Goal: Information Seeking & Learning: Learn about a topic

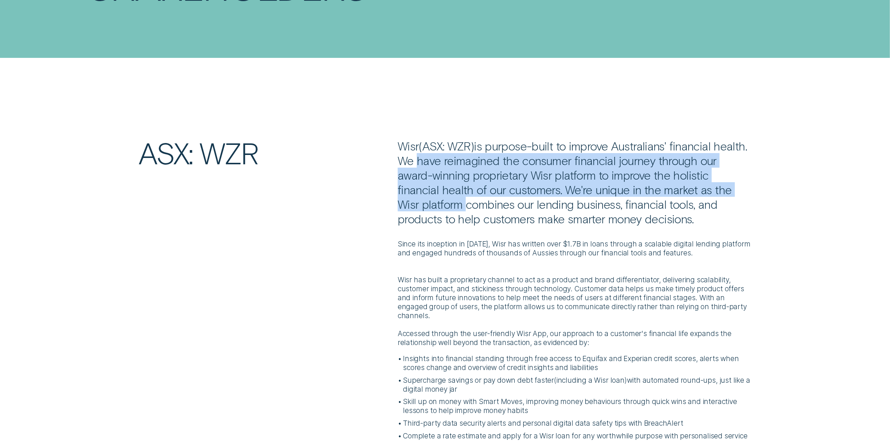
drag, startPoint x: 610, startPoint y: 185, endPoint x: 716, endPoint y: 184, distance: 106.5
click at [716, 184] on p "Wisr ( ASX: WZR ) is purpose-built to improve Australians' financial health. We…" at bounding box center [575, 182] width 354 height 87
click at [718, 184] on p "Wisr ( ASX: WZR ) is purpose-built to improve Australians' financial health. We…" at bounding box center [575, 182] width 354 height 87
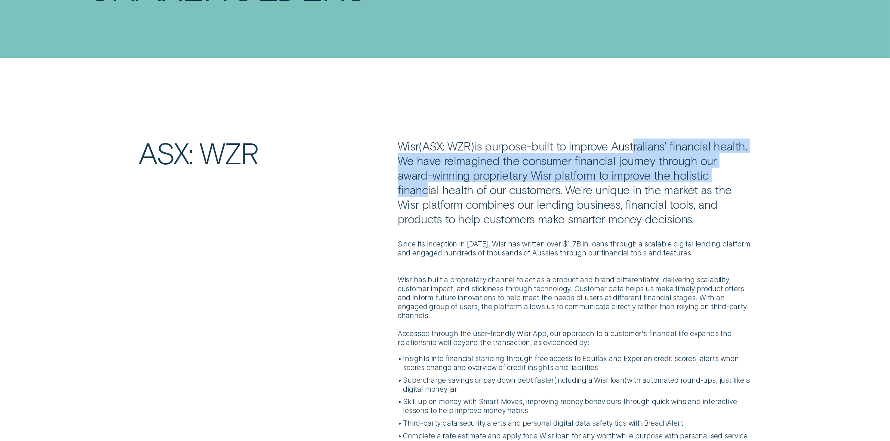
drag, startPoint x: 634, startPoint y: 152, endPoint x: 710, endPoint y: 183, distance: 82.1
click at [709, 183] on p "Wisr ( ASX: WZR ) is purpose-built to improve Australians' financial health. We…" at bounding box center [575, 182] width 354 height 87
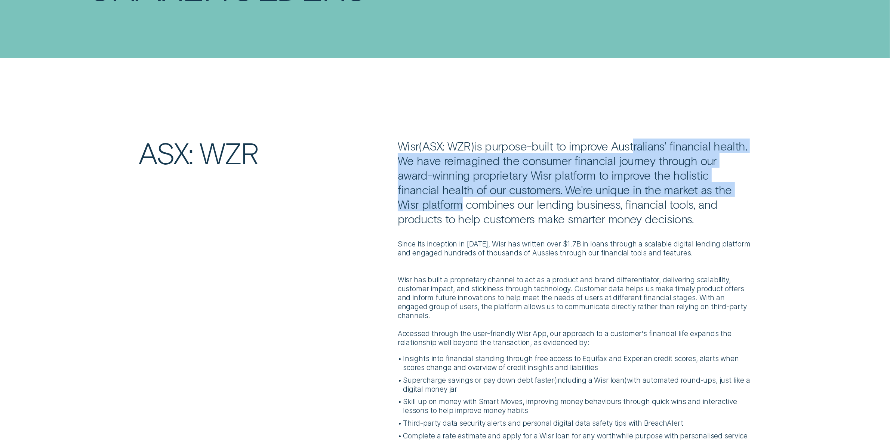
click at [710, 183] on p "Wisr ( ASX: WZR ) is purpose-built to improve Australians' financial health. We…" at bounding box center [575, 182] width 354 height 87
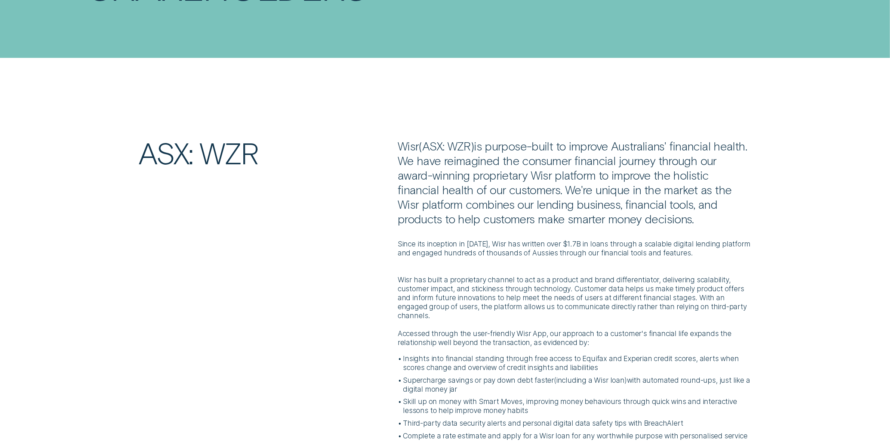
scroll to position [234, 0]
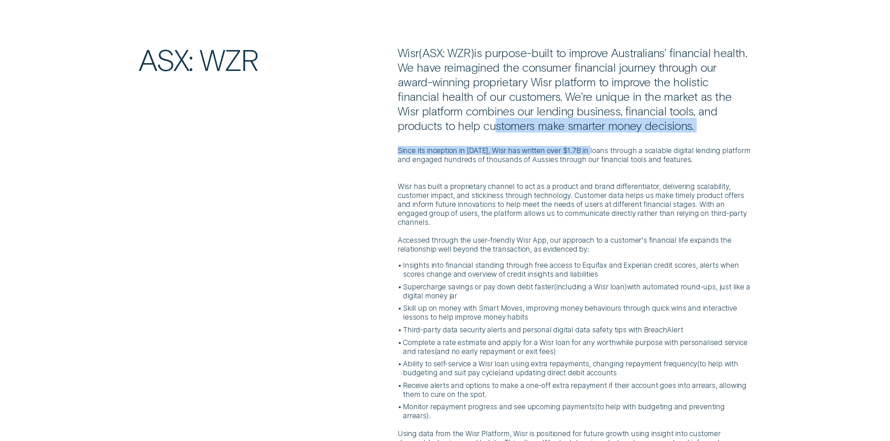
drag, startPoint x: 567, startPoint y: 146, endPoint x: 592, endPoint y: 147, distance: 25.0
click at [592, 147] on div "Wisr ( ASX: WZR ) is purpose-built to improve Australians' financial health. We…" at bounding box center [574, 268] width 363 height 447
click at [593, 147] on p "Since its inception in [DATE], Wisr has written over $1.7B in loans through a s…" at bounding box center [575, 155] width 354 height 18
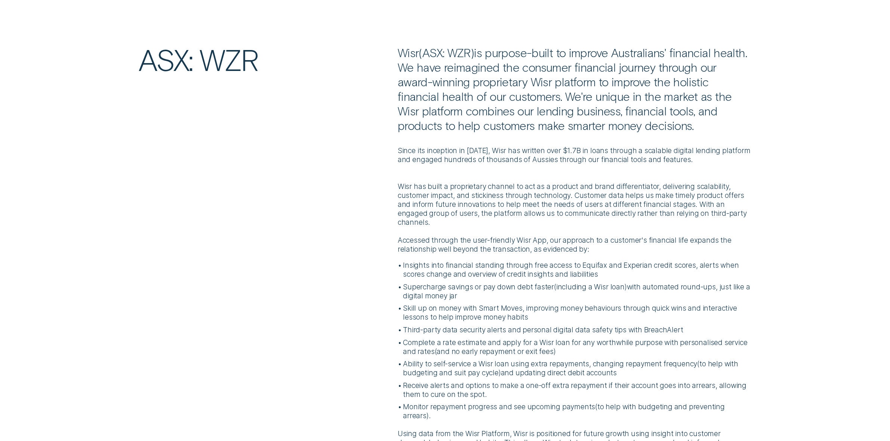
click at [610, 141] on div "Since its inception in [DATE], Wisr has written over $1.7B in loans through a s…" at bounding box center [575, 313] width 354 height 360
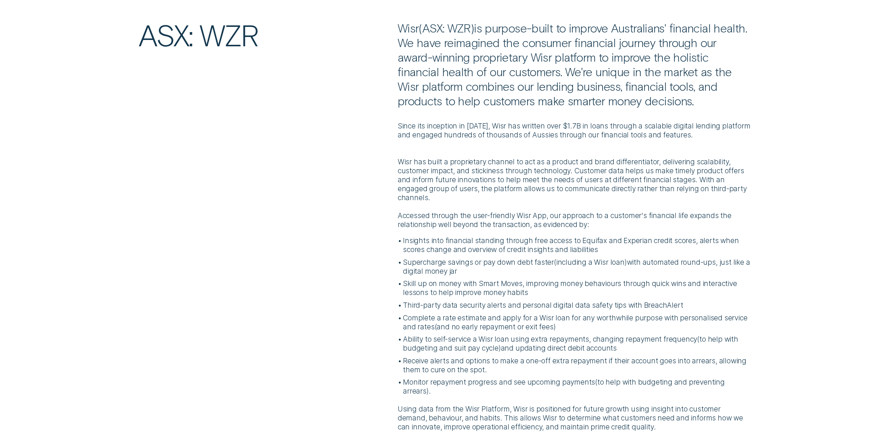
scroll to position [280, 0]
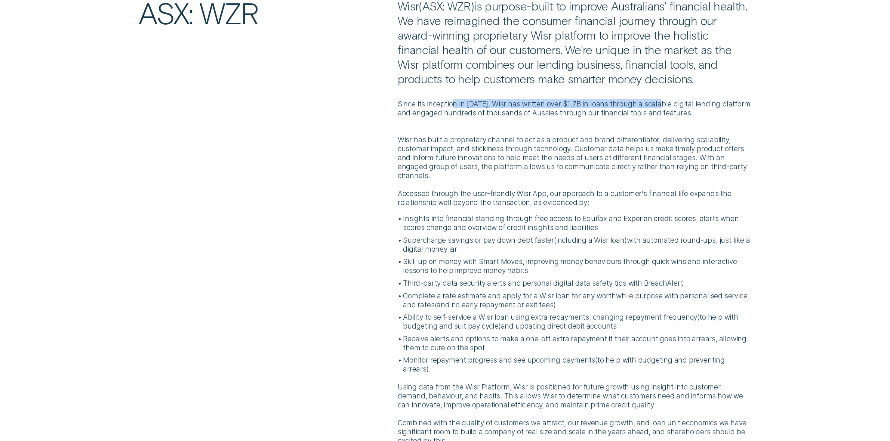
drag, startPoint x: 454, startPoint y: 101, endPoint x: 663, endPoint y: 104, distance: 208.5
click at [662, 104] on p "Since its inception in [DATE], Wisr has written over $1.7B in loans through a s…" at bounding box center [575, 108] width 354 height 18
click at [663, 104] on p "Since its inception in [DATE], Wisr has written over $1.7B in loans through a s…" at bounding box center [575, 108] width 354 height 18
click at [690, 105] on div "Since its inception in [DATE], Wisr has written over $1.7B in loans through a s…" at bounding box center [575, 266] width 354 height 360
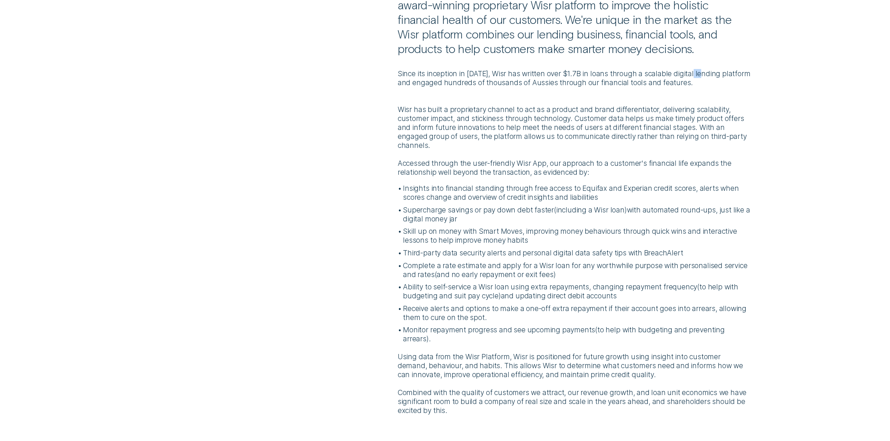
scroll to position [374, 0]
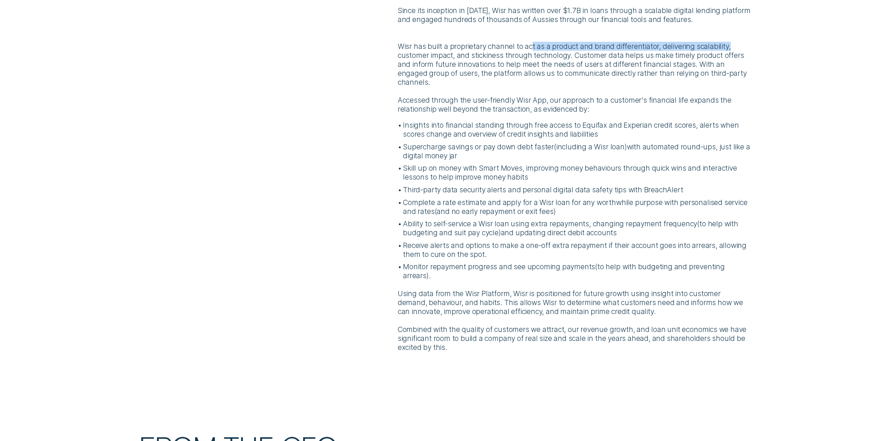
drag, startPoint x: 718, startPoint y: 47, endPoint x: 792, endPoint y: 49, distance: 73.3
click at [792, 49] on div "ASX: WZR Wisr ( ASX: WZR ) is purpose-built to improve Australians' financial h…" at bounding box center [445, 128] width 725 height 447
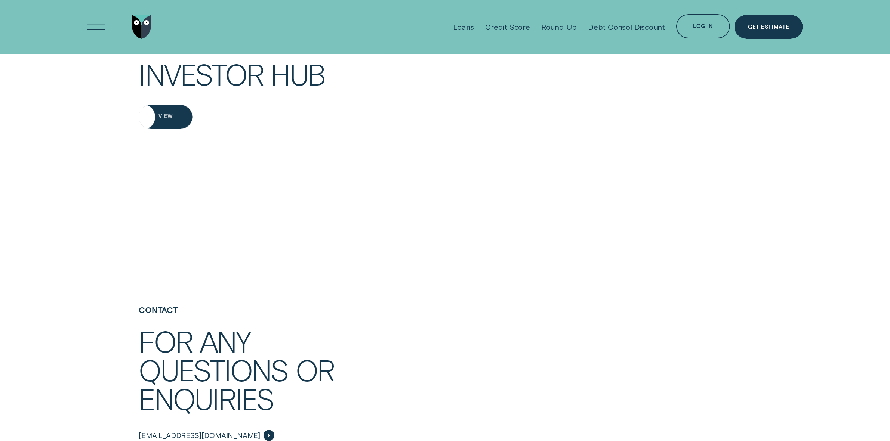
scroll to position [1682, 0]
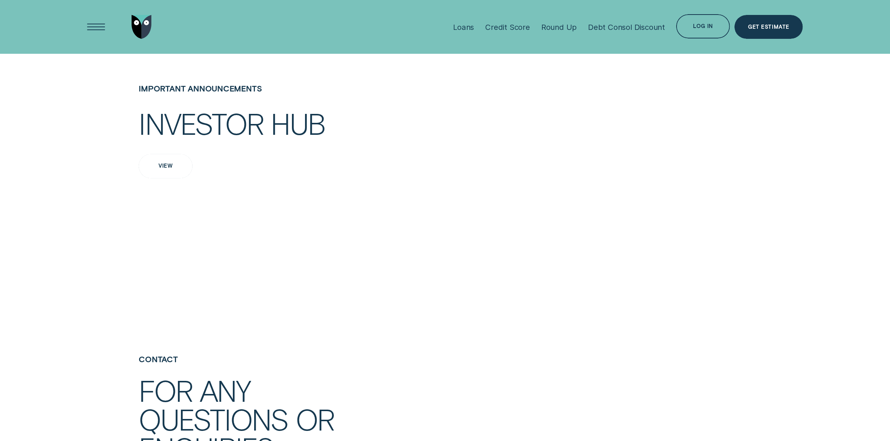
click at [158, 164] on div "View" at bounding box center [165, 166] width 14 height 5
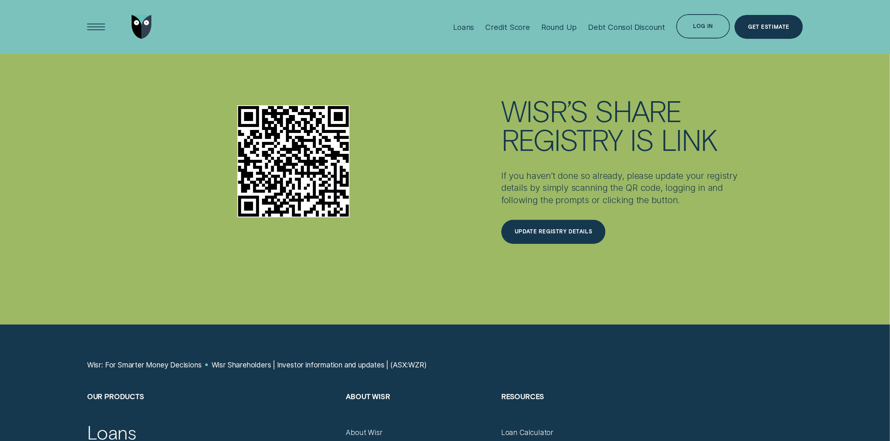
scroll to position [2569, 0]
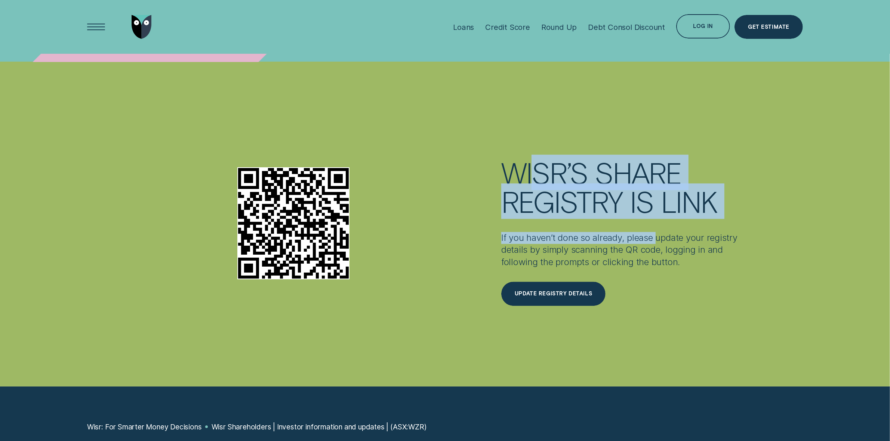
drag, startPoint x: 539, startPoint y: 141, endPoint x: 664, endPoint y: 209, distance: 142.2
click at [663, 212] on div "Wisr’s Share Registry is Link If you haven’t done so already, please update you…" at bounding box center [626, 224] width 259 height 164
click at [704, 200] on h2 "Wisr’s Share Registry is Link" at bounding box center [626, 187] width 250 height 58
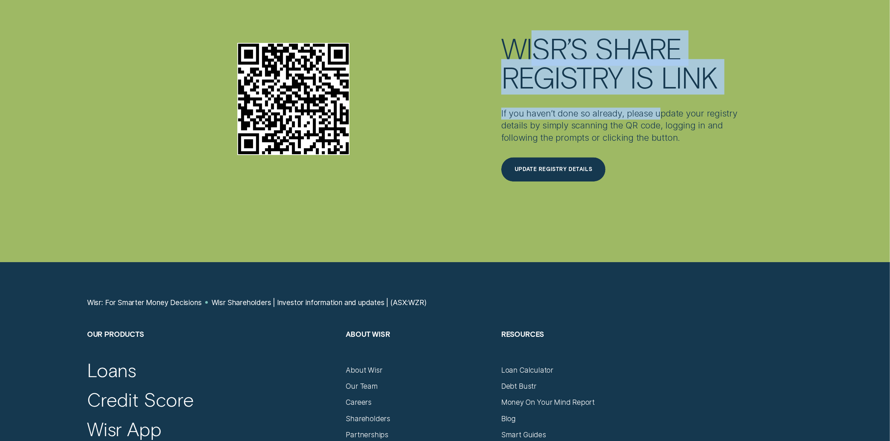
scroll to position [2709, 0]
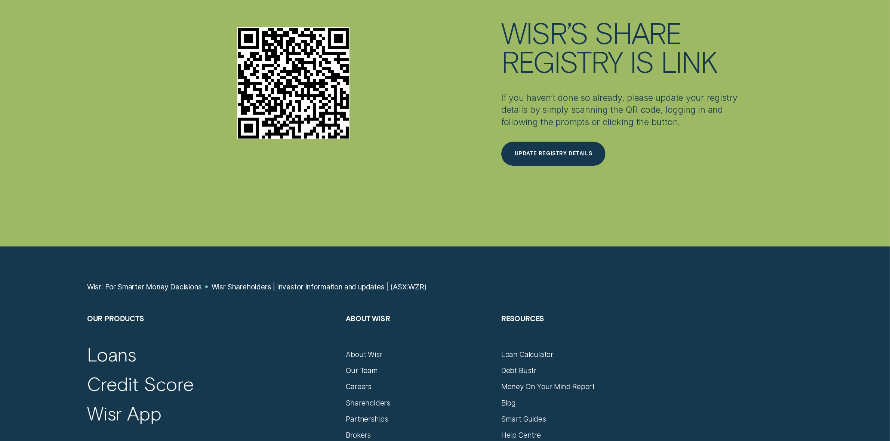
click at [681, 193] on div at bounding box center [445, 84] width 890 height 325
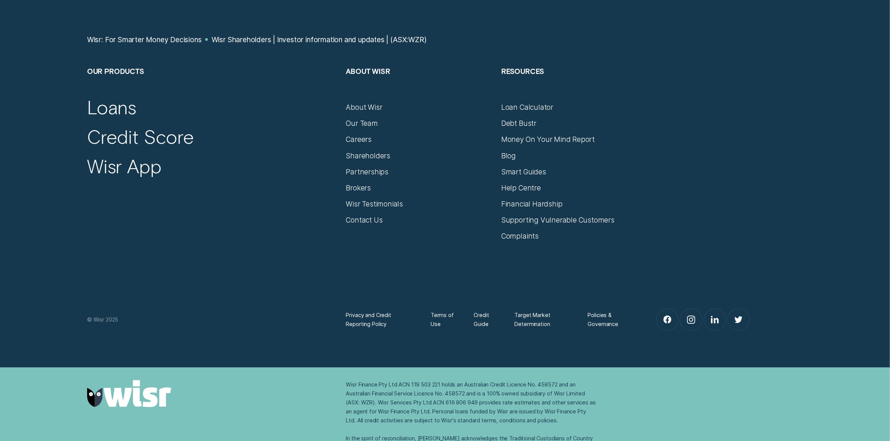
scroll to position [2971, 0]
